Goal: Find specific page/section: Find specific page/section

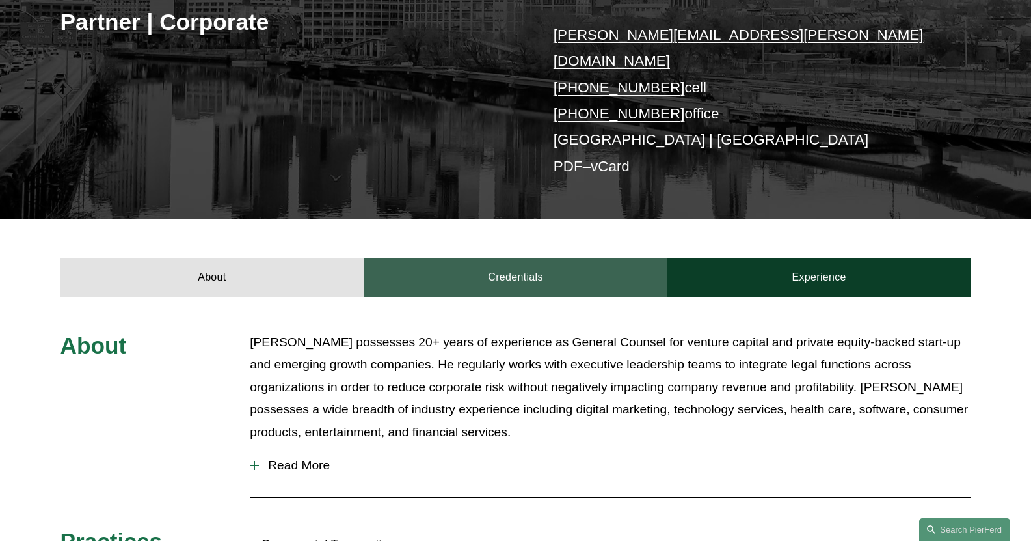
scroll to position [260, 0]
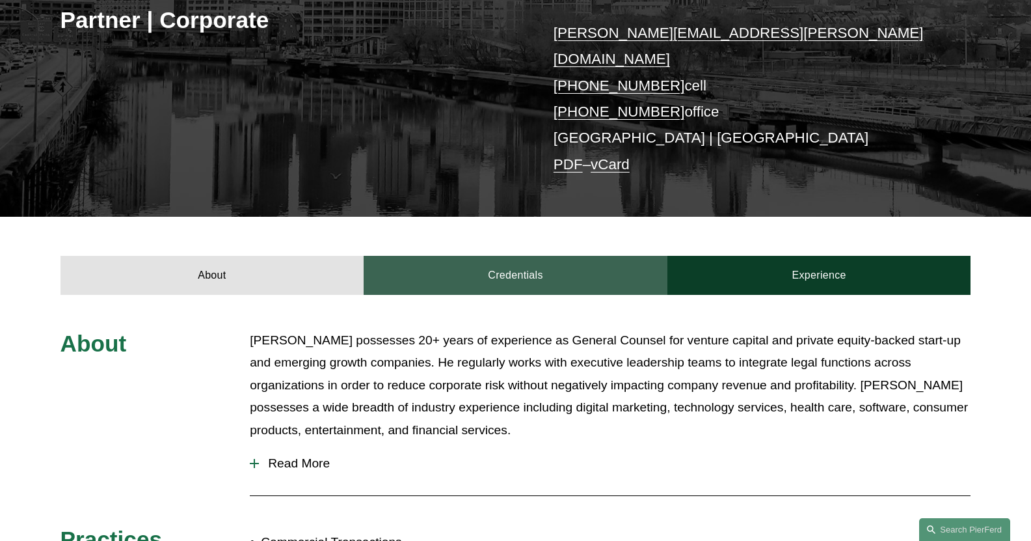
click at [548, 265] on link "Credentials" at bounding box center [516, 275] width 304 height 39
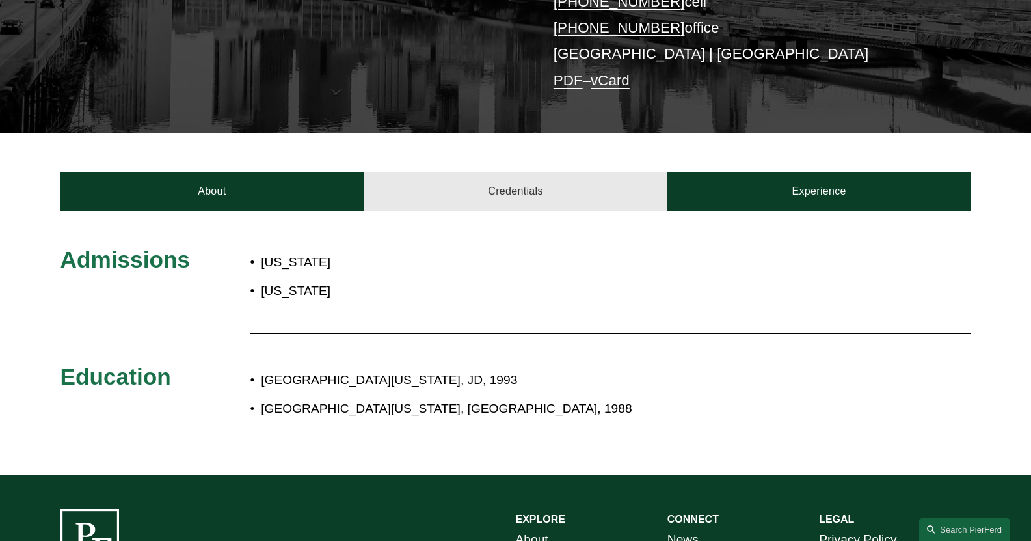
scroll to position [390, 0]
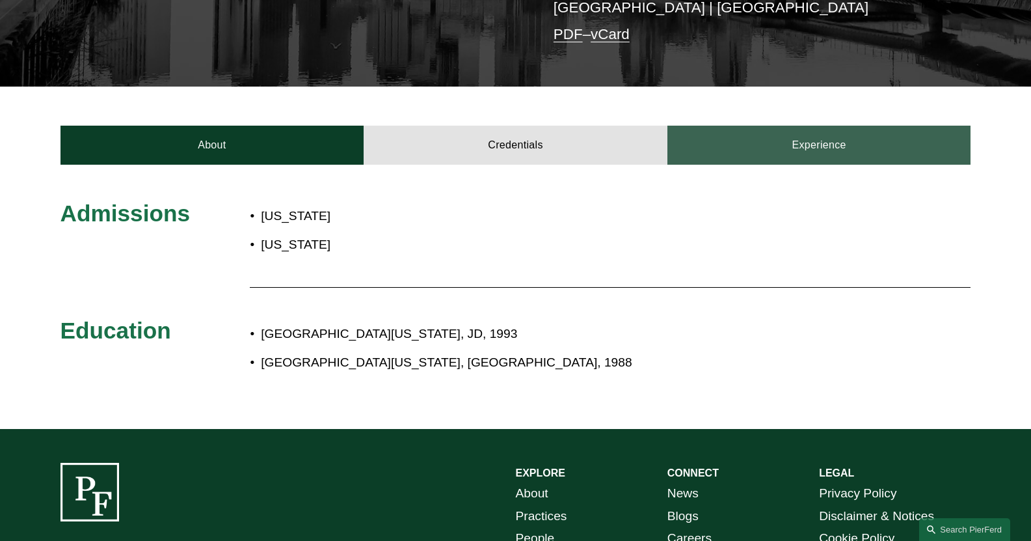
click at [842, 126] on link "Experience" at bounding box center [819, 145] width 304 height 39
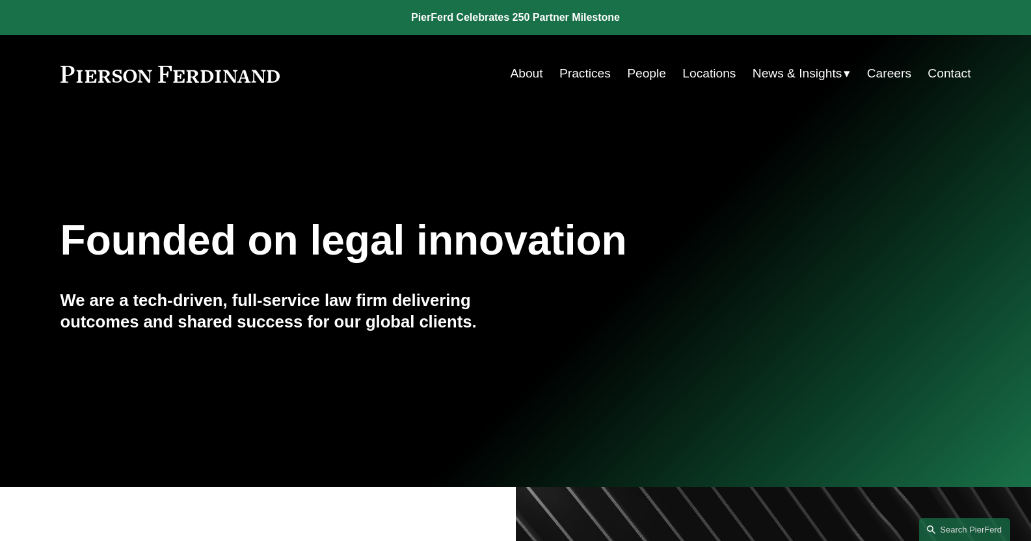
click at [643, 80] on link "People" at bounding box center [646, 73] width 39 height 25
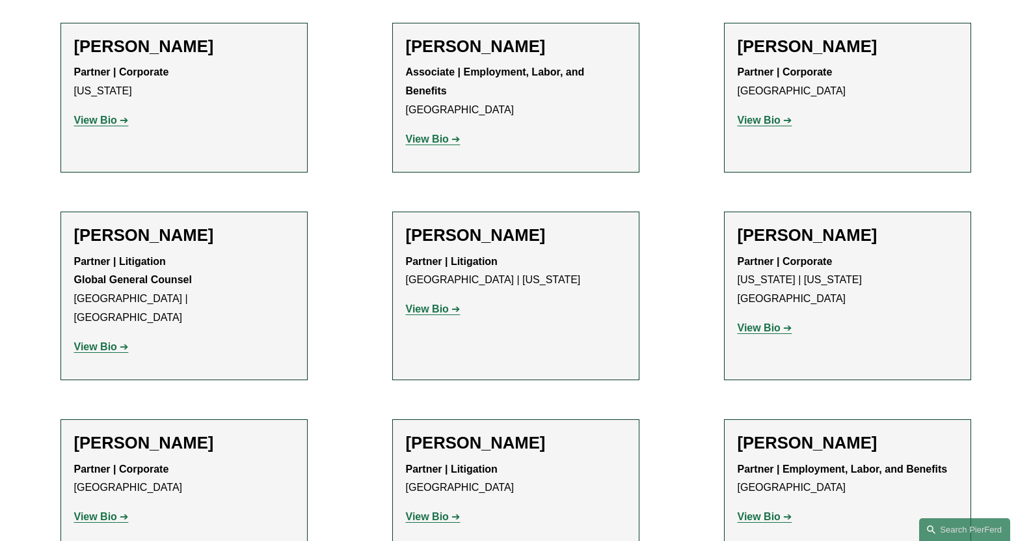
scroll to position [6570, 0]
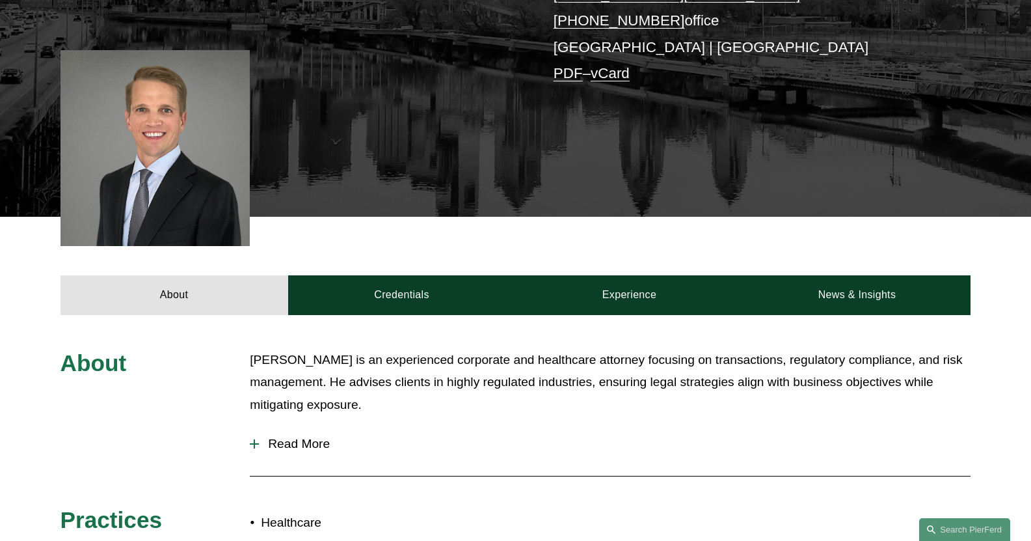
scroll to position [325, 0]
